Goal: Find specific page/section: Find specific page/section

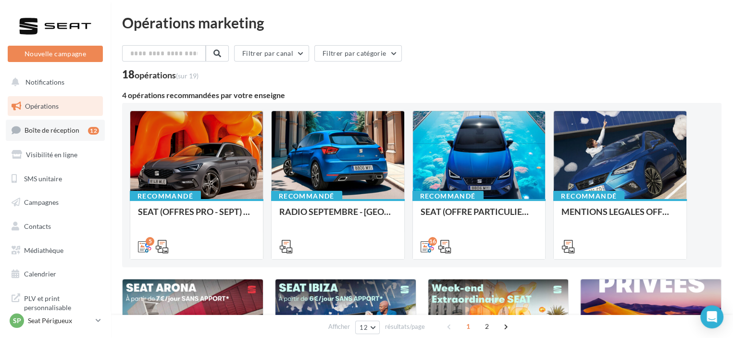
click at [49, 135] on link "Boîte de réception 12" at bounding box center [55, 130] width 99 height 21
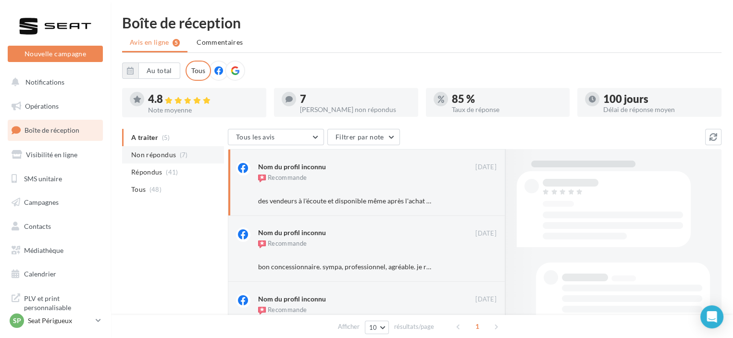
click at [180, 157] on span "(7)" at bounding box center [184, 155] width 8 height 8
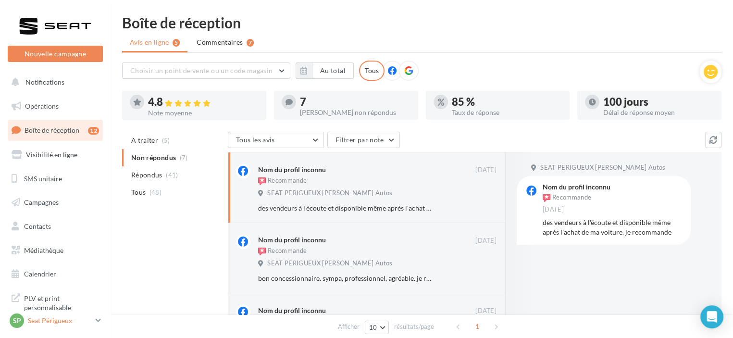
click at [56, 322] on p "Seat Périgueux" at bounding box center [60, 321] width 64 height 10
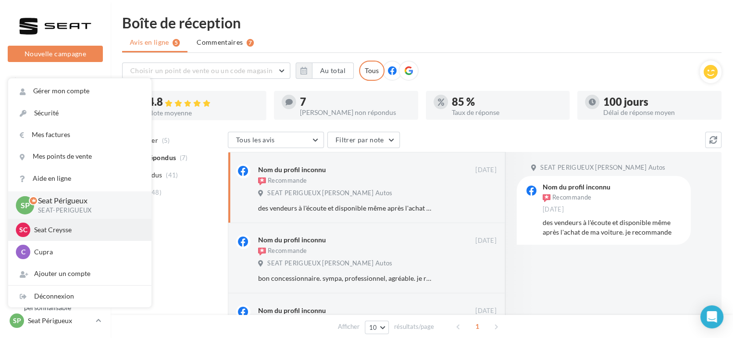
click at [65, 238] on div "SC Seat Creysse SEAT-CREYSSE" at bounding box center [79, 230] width 143 height 22
click at [65, 234] on p "Seat Creysse" at bounding box center [87, 230] width 106 height 10
